Goal: Information Seeking & Learning: Check status

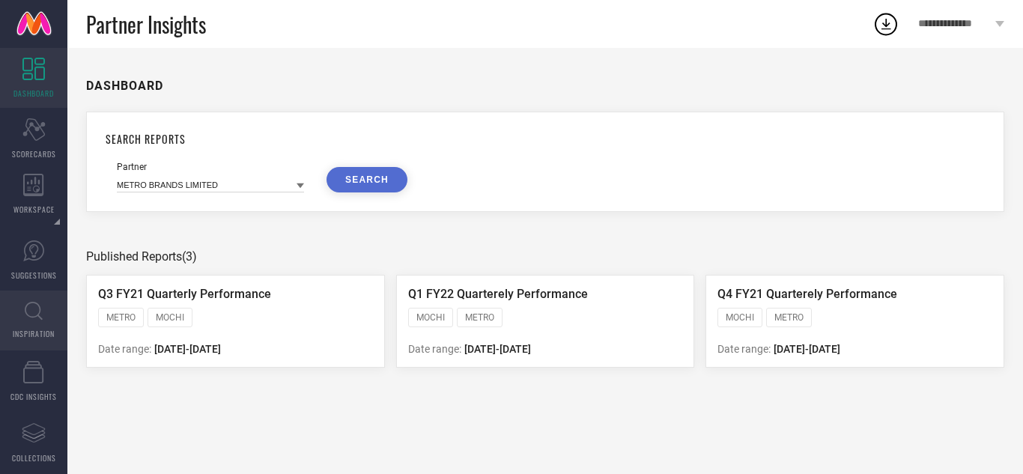
click at [14, 305] on link "INSPIRATION" at bounding box center [33, 320] width 67 height 60
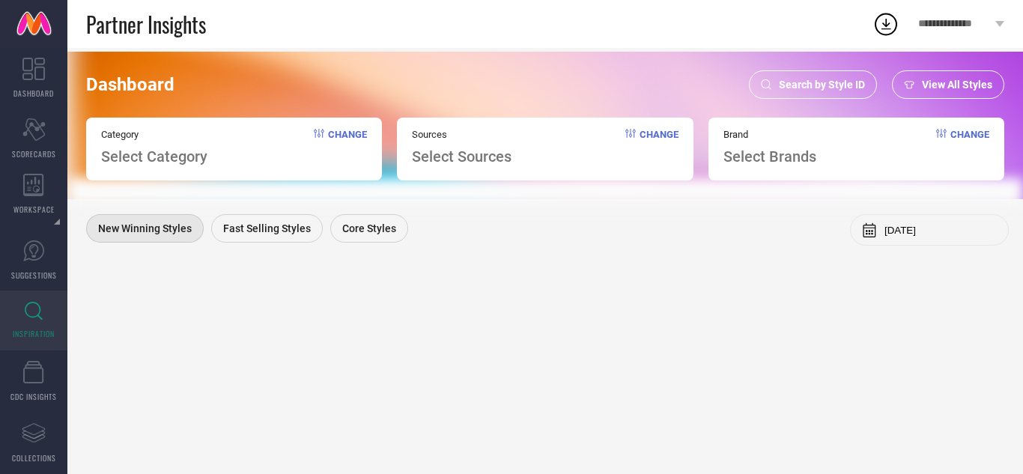
click at [793, 80] on span "Search by Style ID" at bounding box center [822, 85] width 86 height 12
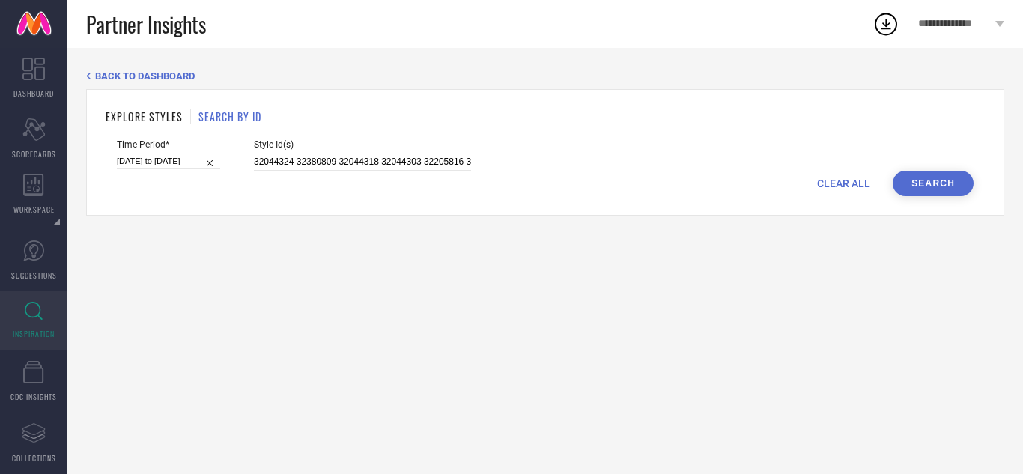
click at [840, 183] on span "CLEAR ALL" at bounding box center [843, 183] width 53 height 12
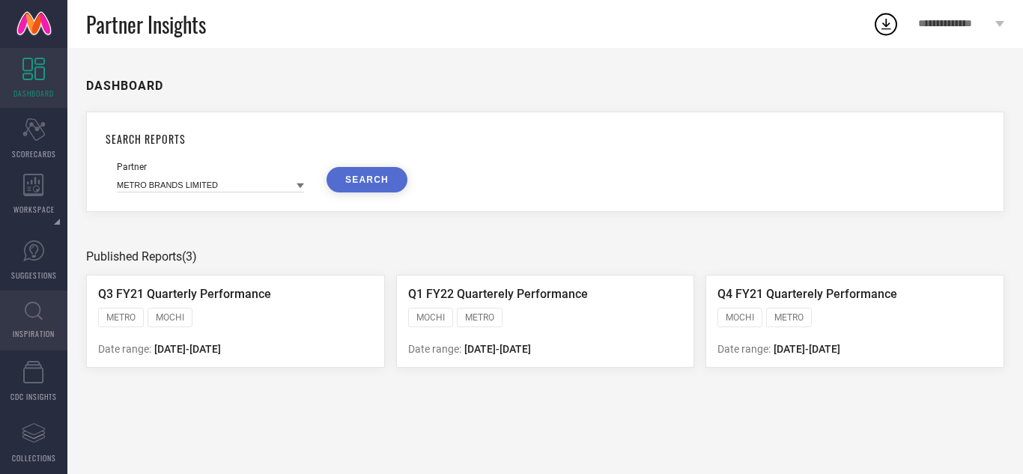
click at [23, 314] on link "INSPIRATION" at bounding box center [33, 320] width 67 height 60
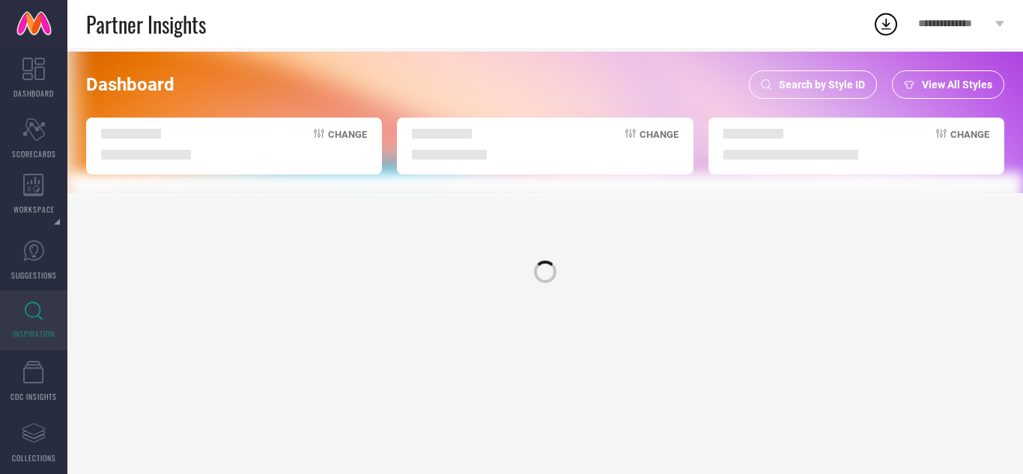
click at [810, 76] on div "Search by Style ID" at bounding box center [813, 84] width 128 height 28
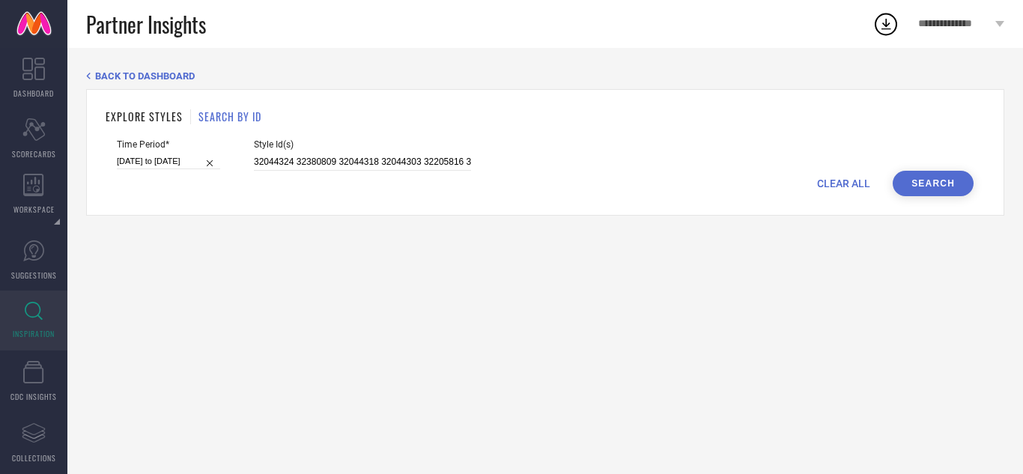
click at [841, 186] on span "CLEAR ALL" at bounding box center [843, 183] width 53 height 12
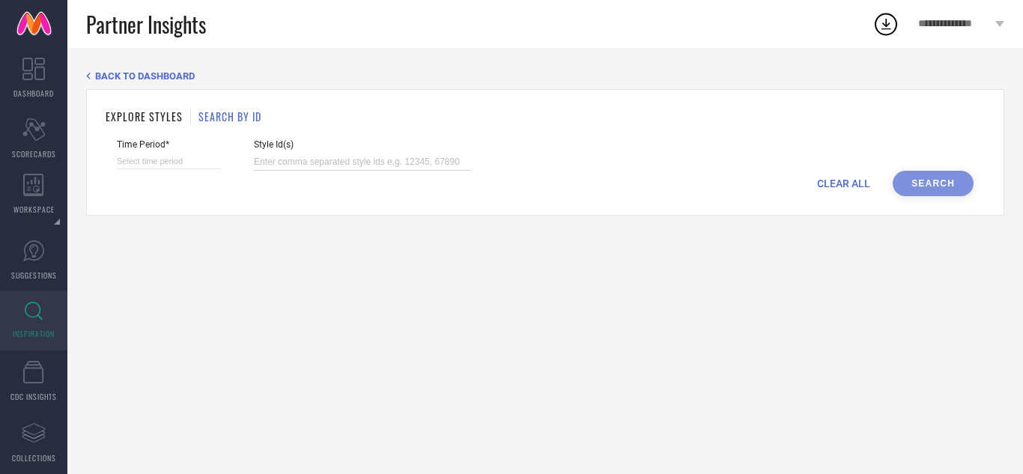
click at [284, 164] on input at bounding box center [362, 161] width 217 height 17
paste input "29619356 29619352 29619326 24095892 30751974 30751975 30751977 31175019 3117502…"
type input "29619356 29619352 29619326 24095892 30751974 30751975 30751977 31175019 3117502…"
click at [139, 159] on input at bounding box center [168, 161] width 103 height 16
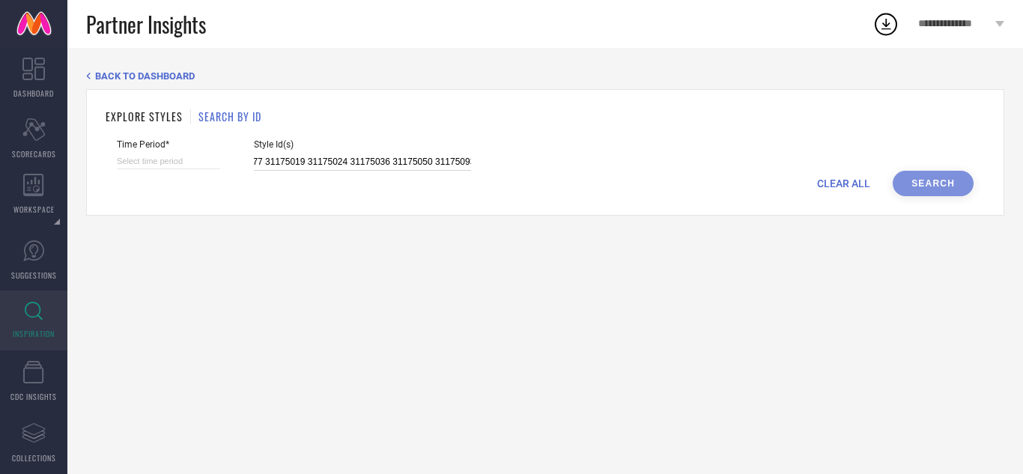
select select "8"
select select "2025"
select select "9"
select select "2025"
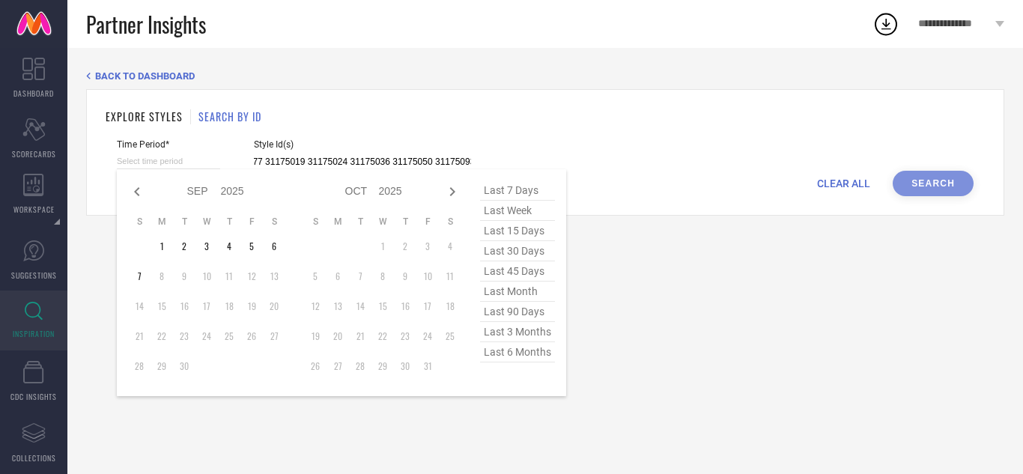
type input "29619356 29619352 29619326 24095892 30751974 30751975 30751977 31175019 3117502…"
click at [516, 339] on span "last 3 months" at bounding box center [517, 332] width 75 height 20
type input "[DATE] to [DATE]"
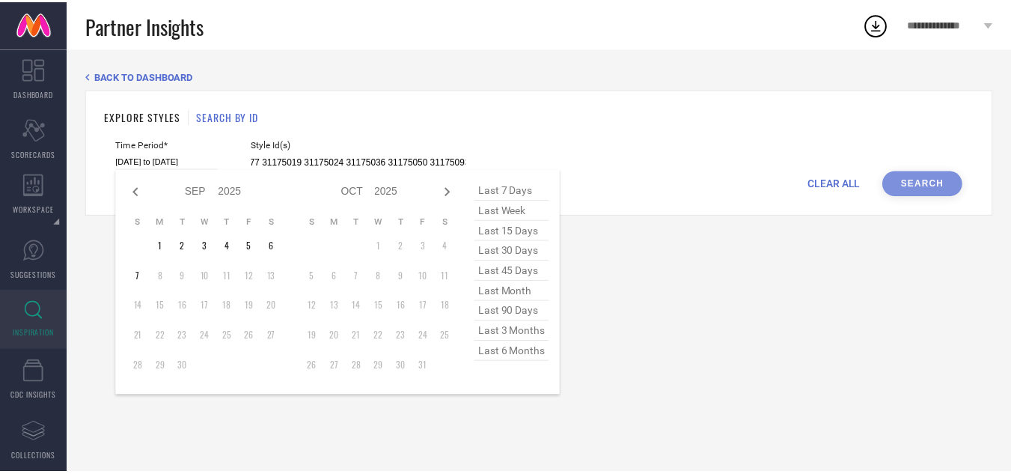
scroll to position [0, 0]
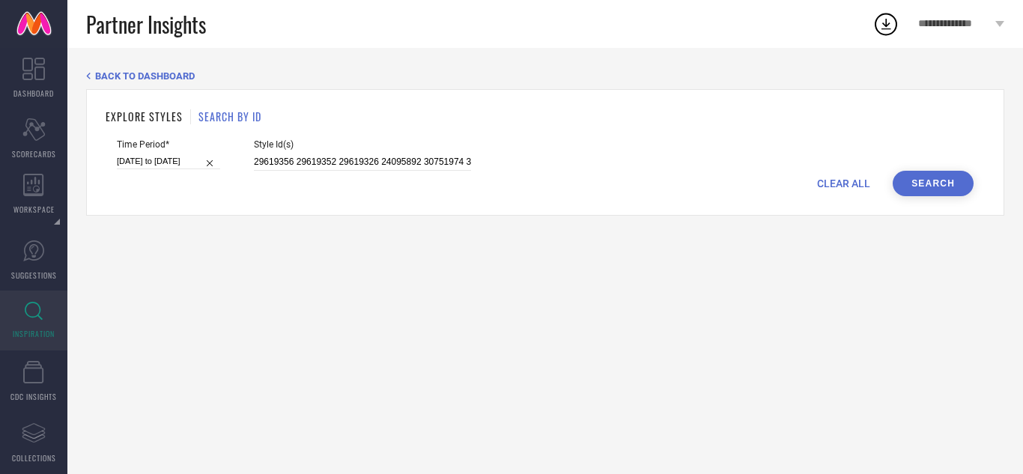
click at [915, 183] on button "Search" at bounding box center [932, 183] width 81 height 25
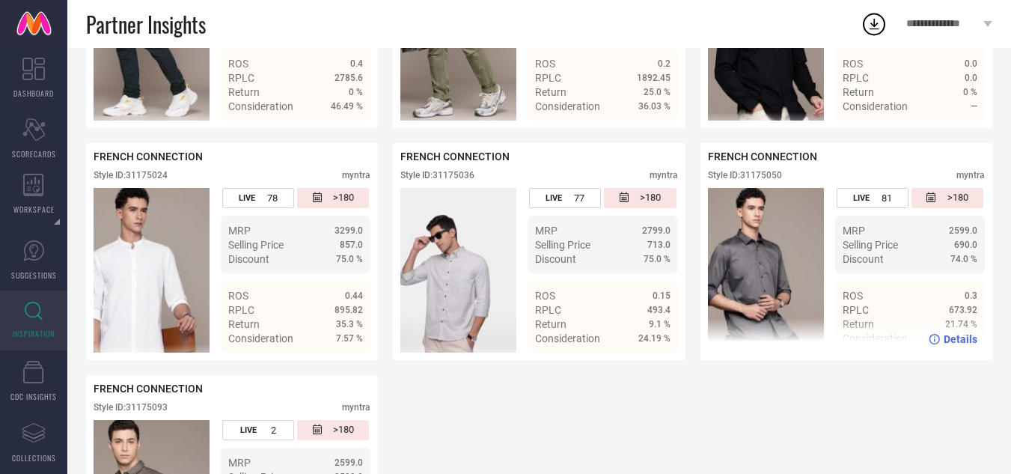
scroll to position [662, 0]
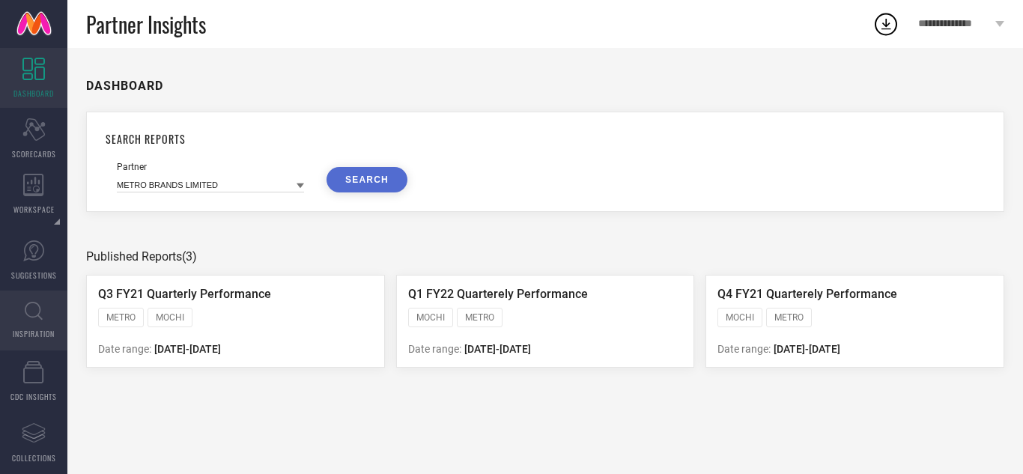
click at [28, 319] on icon at bounding box center [34, 311] width 18 height 19
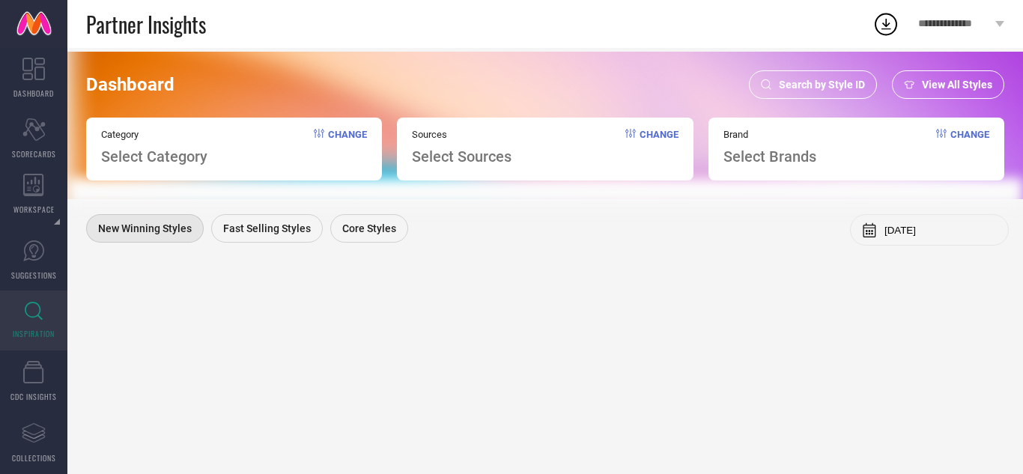
click at [850, 84] on span "Search by Style ID" at bounding box center [822, 85] width 86 height 12
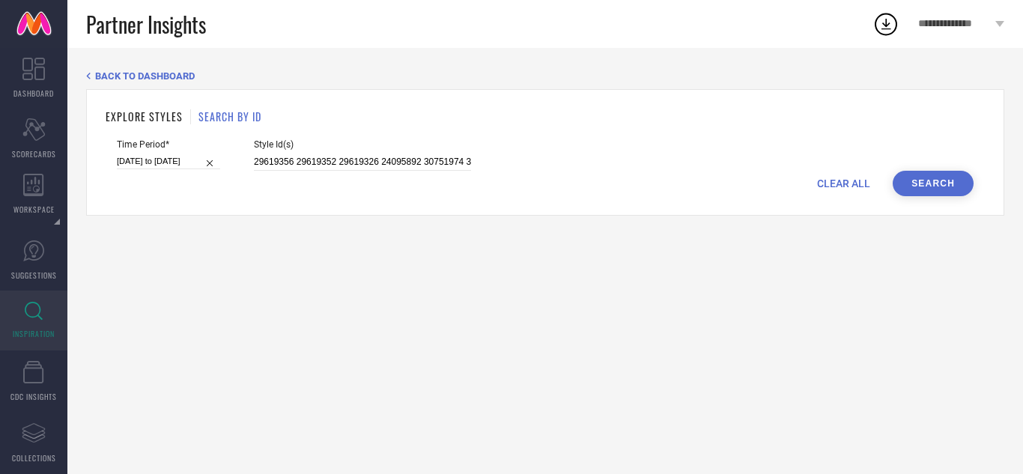
click at [825, 183] on span "CLEAR ALL" at bounding box center [843, 183] width 53 height 12
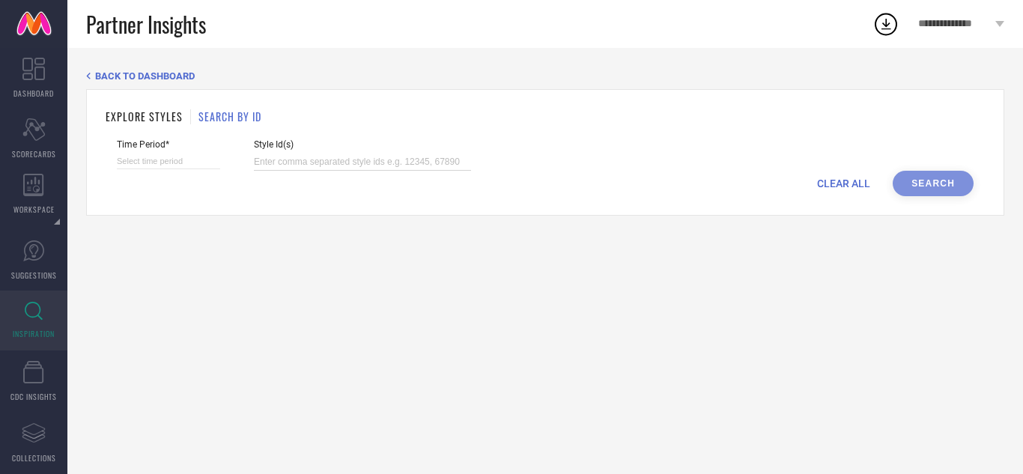
click at [445, 167] on input at bounding box center [362, 161] width 217 height 17
paste input "31332499 30529536 30751972 30751974 30751975 30751977 30751978"
type input "31332499 30529536 30751972 30751974 30751975 30751977 30751978"
click at [135, 157] on input at bounding box center [168, 161] width 103 height 16
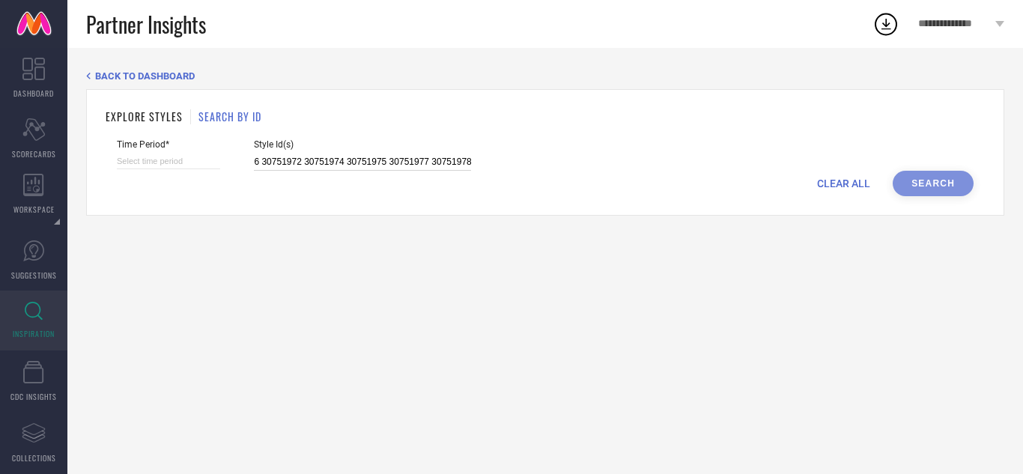
select select "8"
select select "2025"
select select "9"
select select "2025"
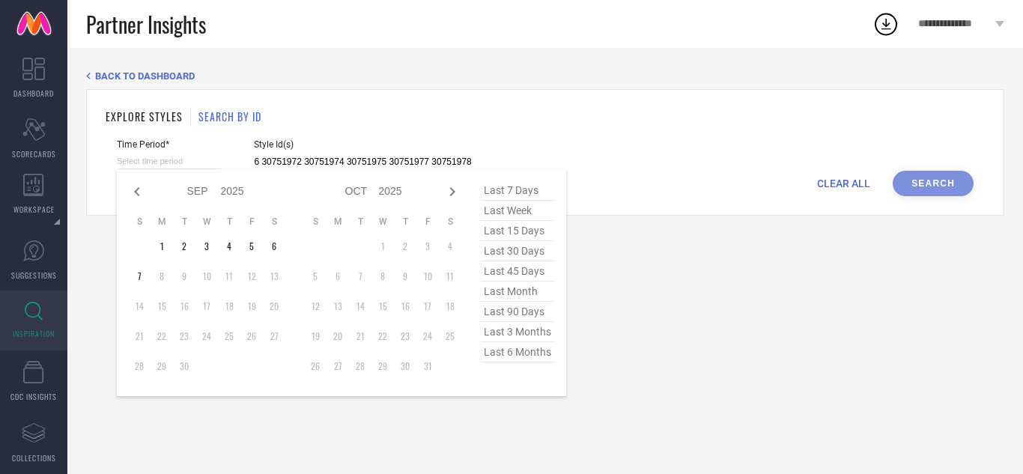
type input "31332499 30529536 30751972 30751974 30751975 30751977 30751978"
click at [533, 342] on span "last 3 months" at bounding box center [517, 332] width 75 height 20
type input "[DATE] to [DATE]"
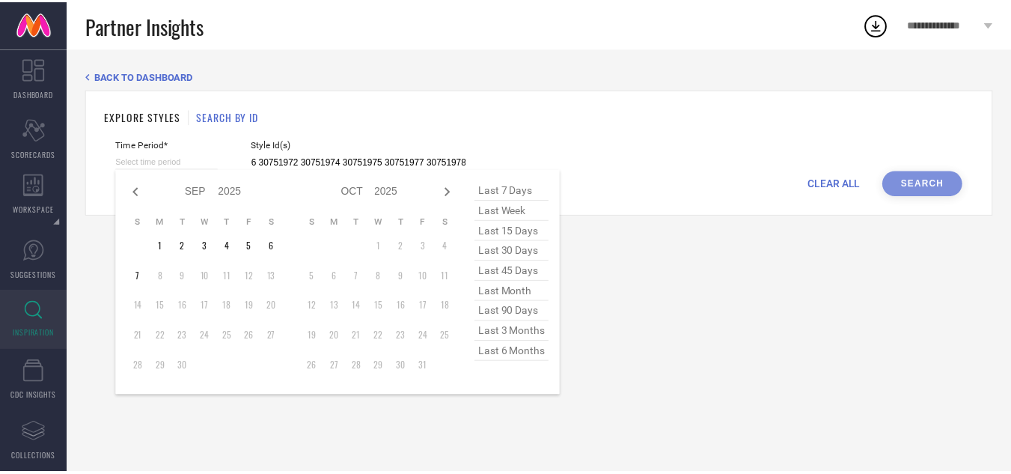
scroll to position [0, 0]
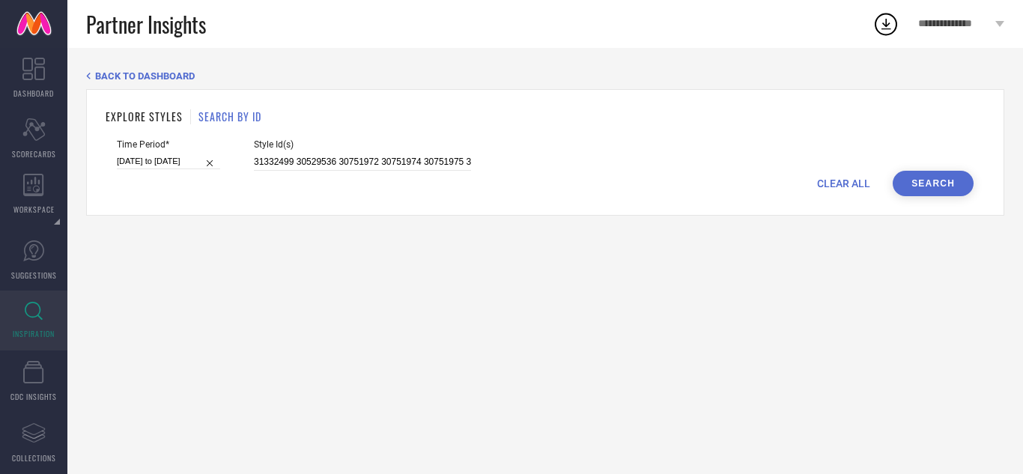
click at [924, 179] on button "Search" at bounding box center [932, 183] width 81 height 25
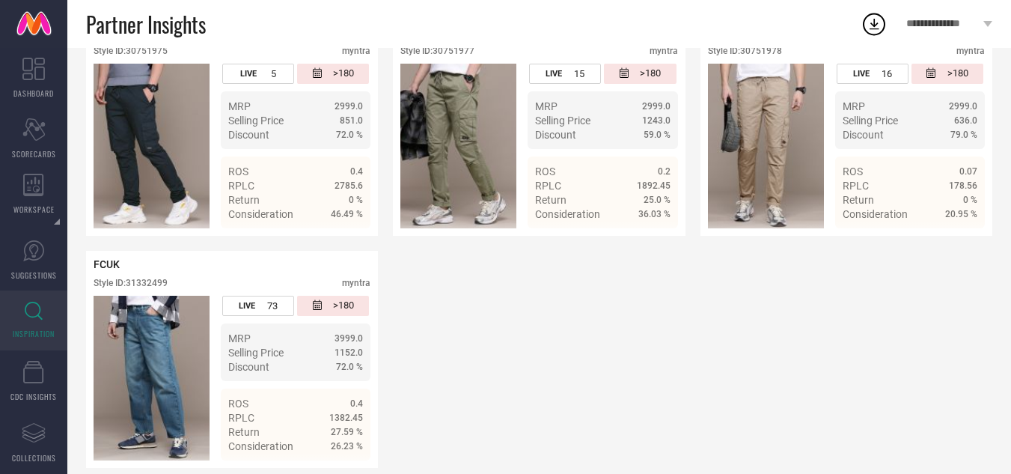
scroll to position [579, 0]
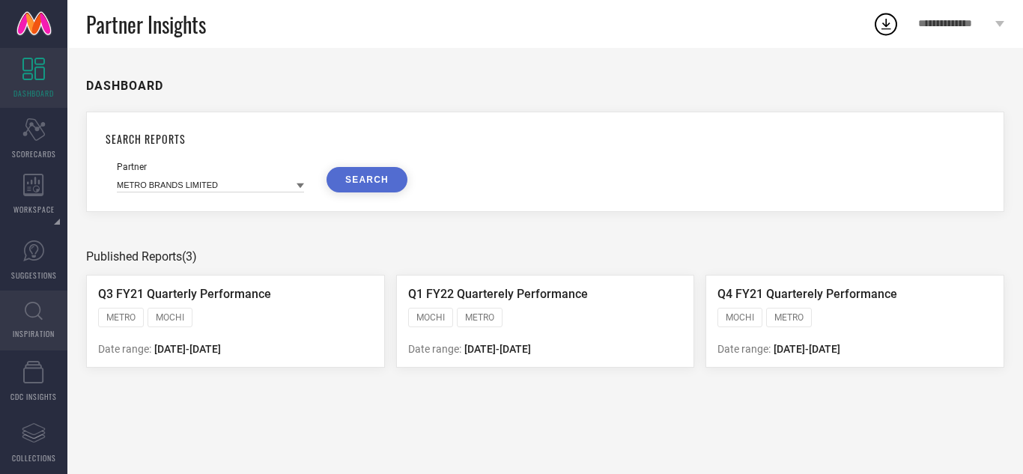
click at [51, 307] on link "INSPIRATION" at bounding box center [33, 320] width 67 height 60
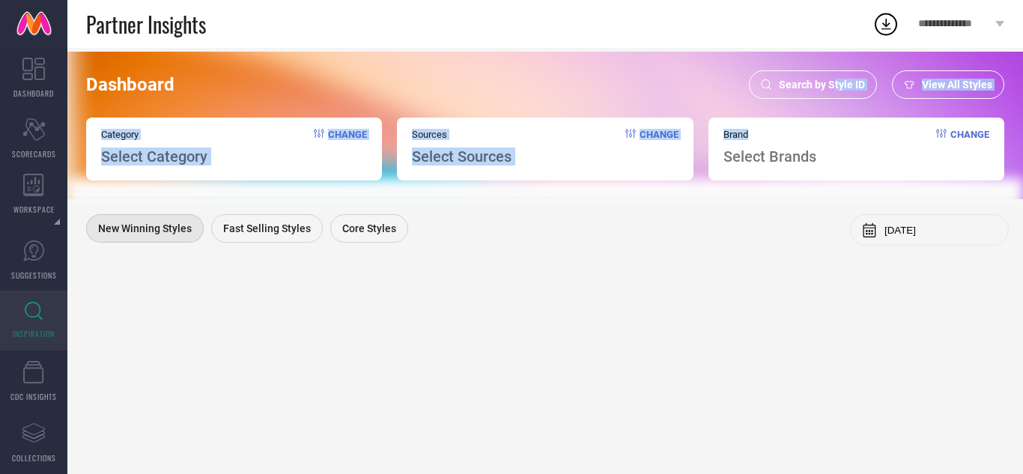
click at [837, 99] on div "Dashboard Search by Style ID View All Styles Category Select Category Change So…" at bounding box center [544, 125] width 955 height 147
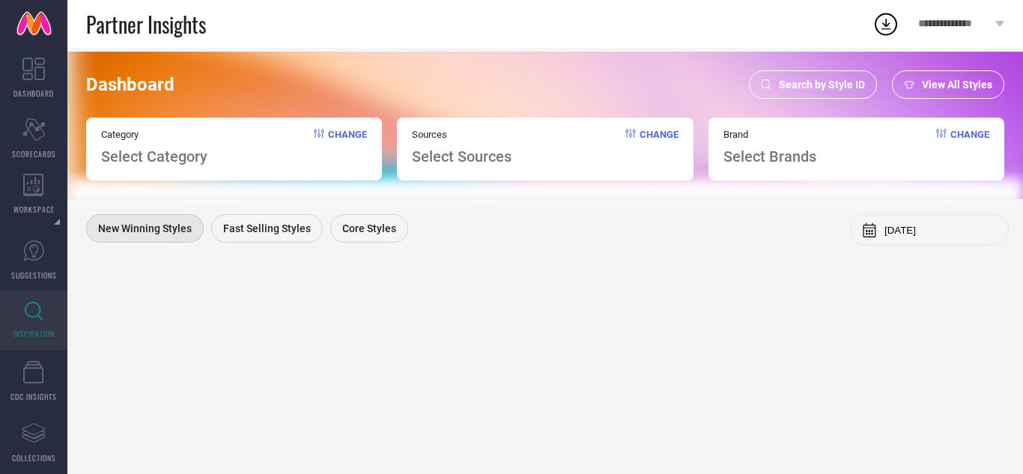
click at [801, 91] on span "Search by Style ID" at bounding box center [822, 85] width 86 height 12
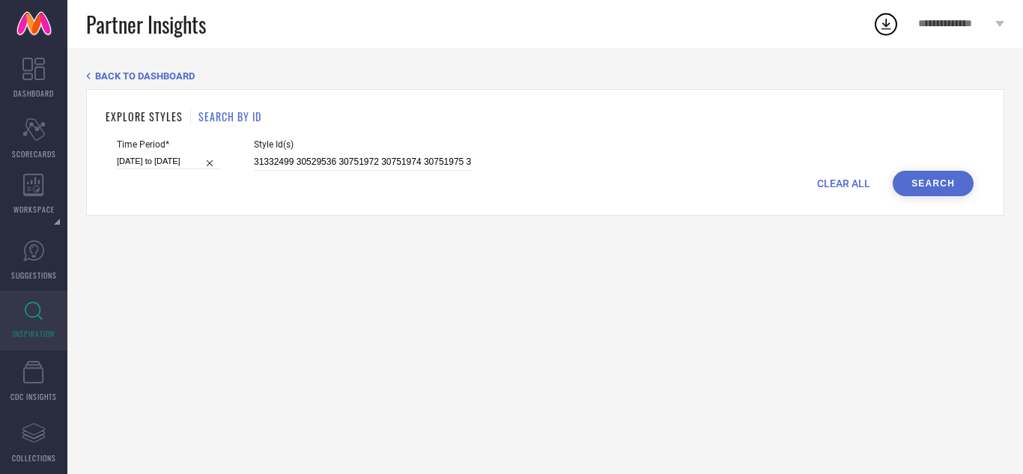
click at [847, 184] on span "CLEAR ALL" at bounding box center [843, 183] width 53 height 12
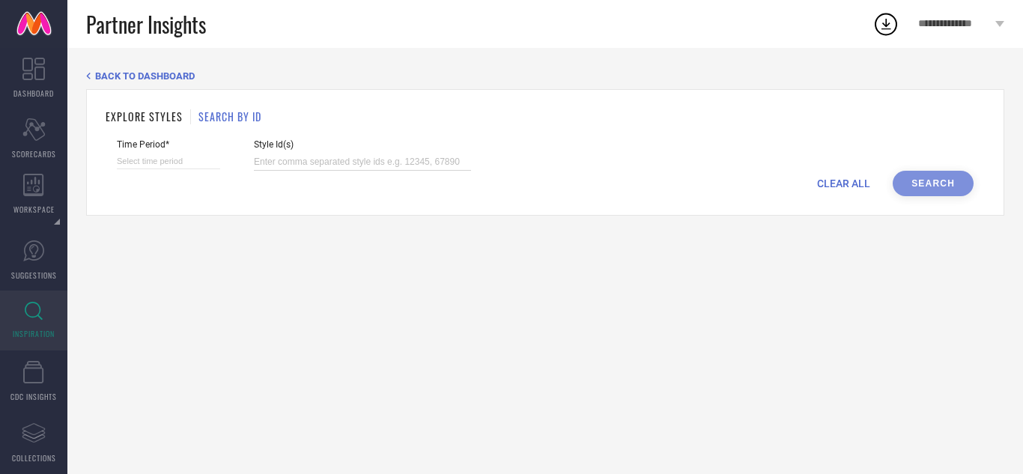
click at [411, 161] on input at bounding box center [362, 161] width 217 height 17
paste input "24095838 31175134 30751989 30751983 30389989 29619356 29619352 24095892 3117501…"
type input "24095838 31175134 30751989 30751983 30389989 29619356 29619352 24095892 3117501…"
click at [165, 166] on input at bounding box center [168, 161] width 103 height 16
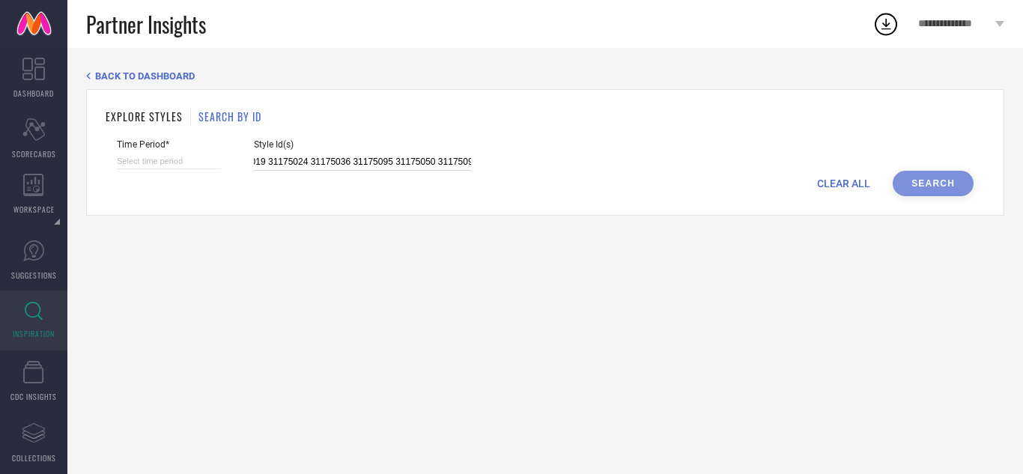
select select "8"
select select "2025"
select select "9"
select select "2025"
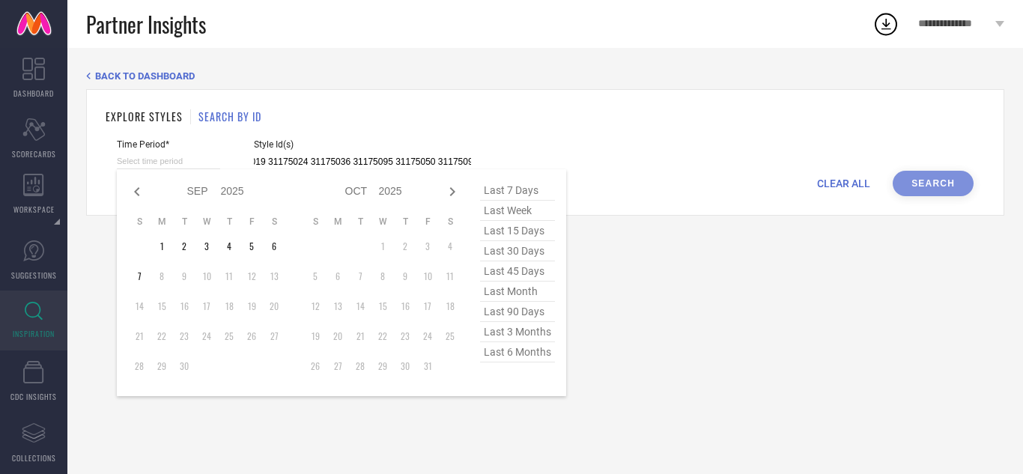
type input "24095838 31175134 30751989 30751983 30389989 29619356 29619352 24095892 3117501…"
click at [528, 336] on span "last 3 months" at bounding box center [517, 332] width 75 height 20
type input "[DATE] to [DATE]"
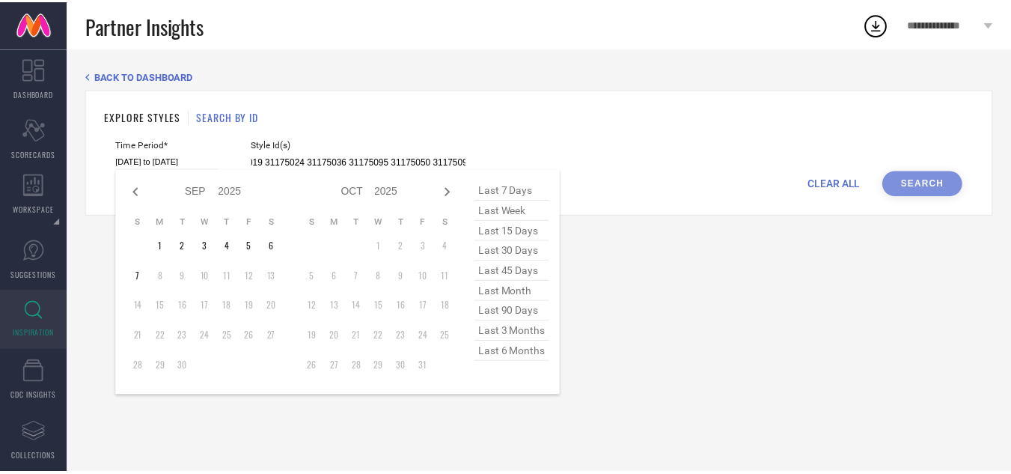
scroll to position [0, 0]
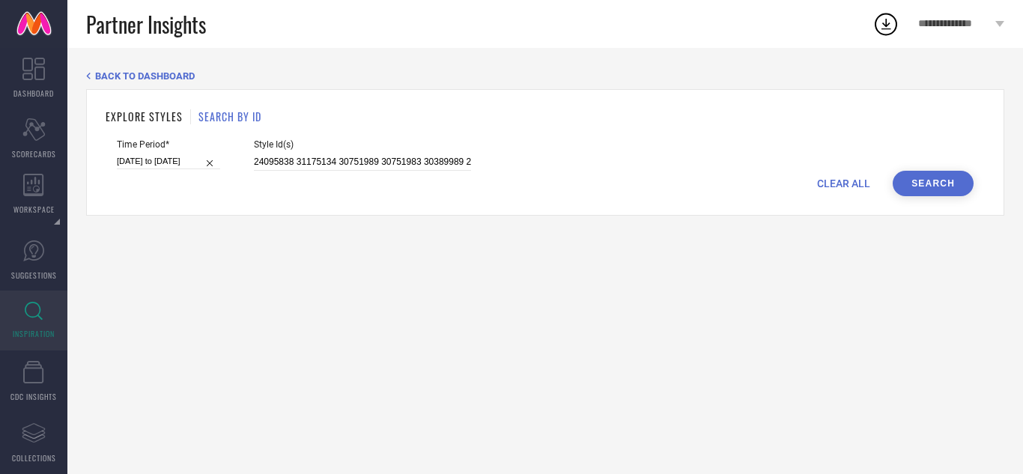
click at [938, 185] on button "Search" at bounding box center [932, 183] width 81 height 25
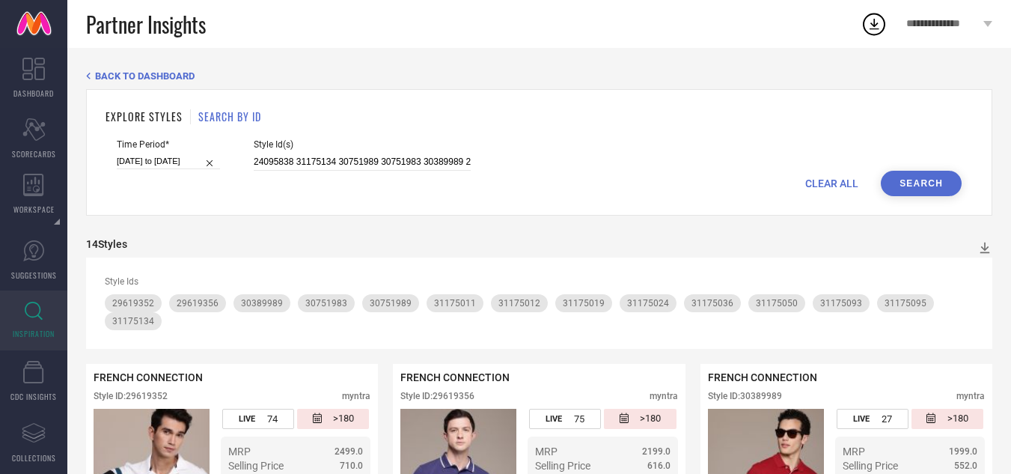
click at [797, 192] on div "CLEAR ALL Search" at bounding box center [539, 183] width 845 height 25
click at [823, 185] on span "CLEAR ALL" at bounding box center [831, 183] width 53 height 12
click at [380, 166] on input at bounding box center [362, 161] width 217 height 17
paste input "24139102 24095896 24095928 29432538 29432556 31332462 31332478 31175138 3117513…"
type input "24139102 24095896 24095928 29432538 29432556 31332462 31332478 31175138 3117513…"
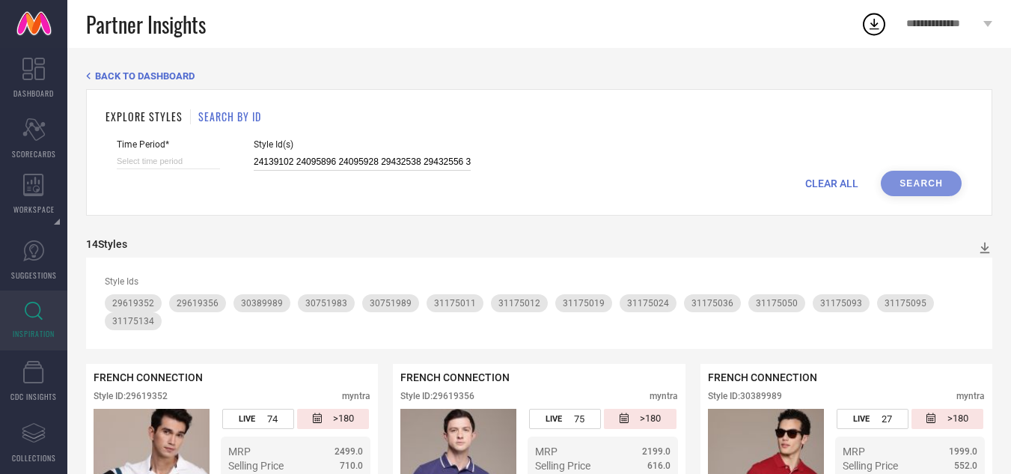
scroll to position [0, 877]
select select "8"
select select "2025"
select select "9"
select select "2025"
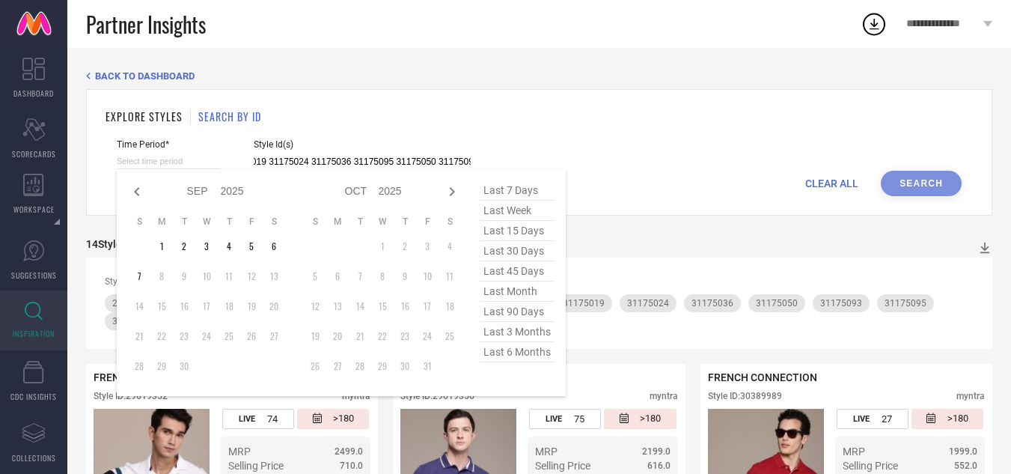
click at [119, 163] on input at bounding box center [168, 161] width 103 height 16
type input "24139102 24095896 24095928 29432538 29432556 31332462 31332478 31175138 3117513…"
click at [546, 331] on span "last 3 months" at bounding box center [517, 332] width 75 height 20
type input "[DATE] to [DATE]"
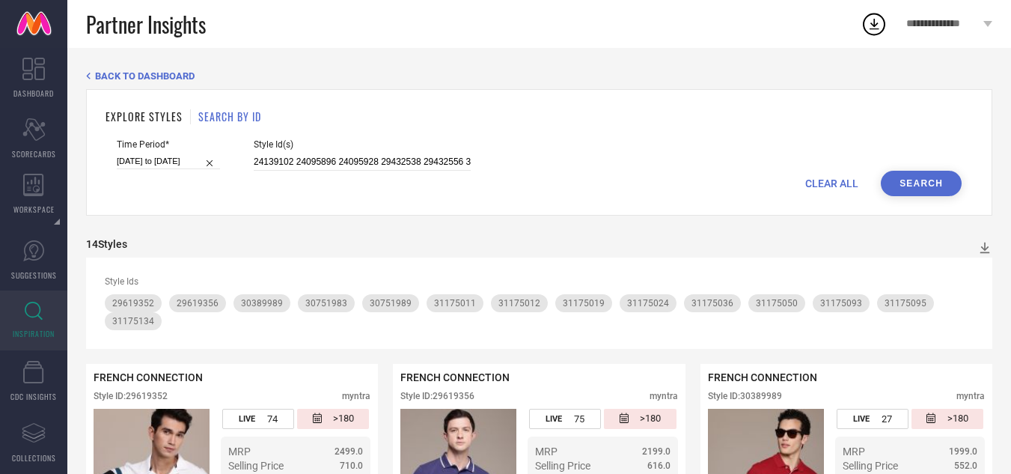
click at [927, 185] on button "Search" at bounding box center [921, 183] width 81 height 25
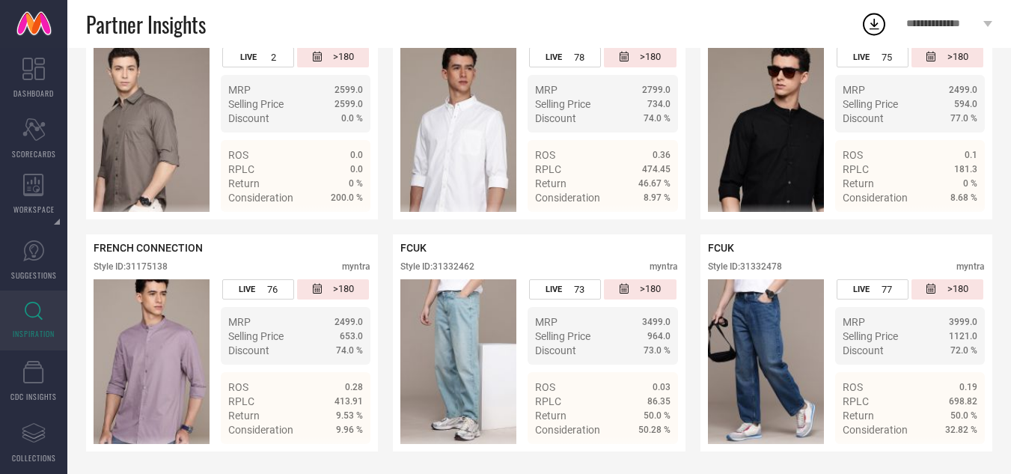
scroll to position [1295, 0]
